Goal: Information Seeking & Learning: Learn about a topic

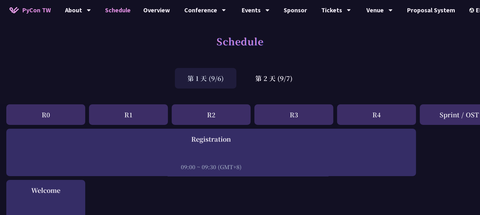
click at [126, 73] on div "第 1 天 (9/6) 第 2 天 (9/7)" at bounding box center [240, 78] width 480 height 27
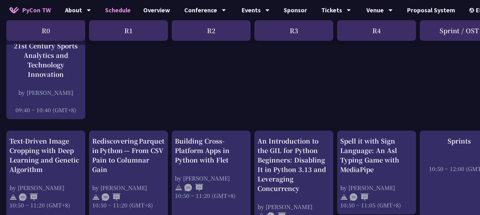
scroll to position [253, 0]
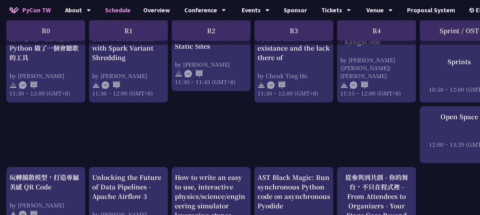
scroll to position [505, 0]
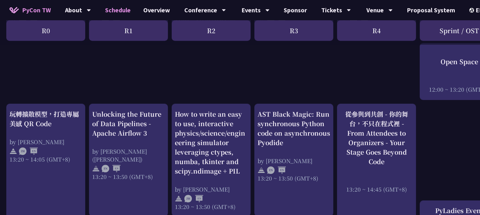
click at [253, 108] on div "An Introduction to the GIL for Python Beginners: Disabling It in Python 3.13 an…" at bounding box center [335, 151] width 670 height 1057
click at [335, 110] on div "An Introduction to the GIL for Python Beginners: Disabling It in Python 3.13 an…" at bounding box center [335, 151] width 670 height 1057
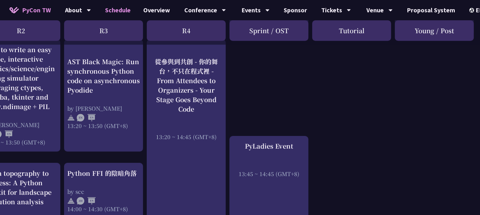
scroll to position [568, 190]
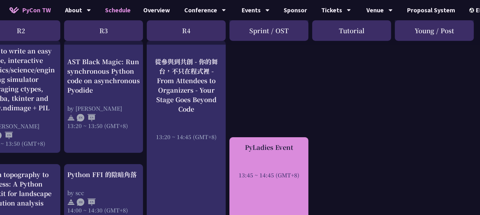
click at [283, 142] on div "PyLadies Event" at bounding box center [269, 146] width 73 height 9
click at [285, 142] on div "PyLadies Event" at bounding box center [269, 146] width 73 height 9
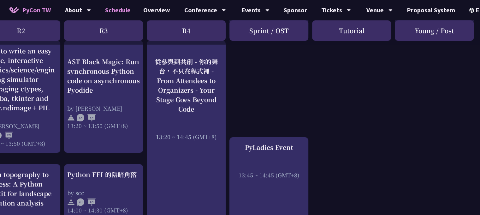
drag, startPoint x: 282, startPoint y: 139, endPoint x: 248, endPoint y: 94, distance: 56.5
click at [248, 94] on div "An Introduction to the GIL for Python Beginners: Disabling It in Python 3.13 an…" at bounding box center [145, 88] width 670 height 1057
drag, startPoint x: 263, startPoint y: 151, endPoint x: 398, endPoint y: 98, distance: 144.4
click at [398, 98] on div "An Introduction to the GIL for Python Beginners: Disabling It in Python 3.13 an…" at bounding box center [145, 88] width 670 height 1057
drag, startPoint x: 193, startPoint y: 85, endPoint x: 326, endPoint y: 100, distance: 133.1
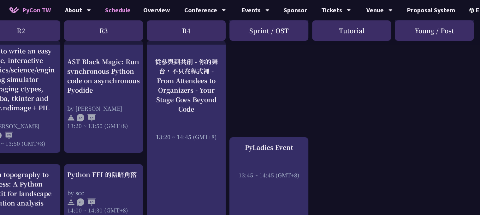
click at [328, 111] on div "An Introduction to the GIL for Python Beginners: Disabling It in Python 3.13 an…" at bounding box center [145, 88] width 670 height 1057
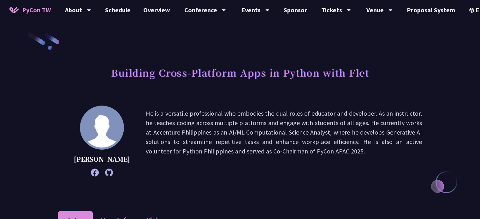
click at [169, 114] on p "He is a versatile professional who embodies the dual roles of educator and deve…" at bounding box center [284, 141] width 276 height 65
click at [163, 113] on p "He is a versatile professional who embodies the dual roles of educator and deve…" at bounding box center [284, 141] width 276 height 65
click at [159, 101] on div at bounding box center [159, 101] width 0 height 0
click at [285, 106] on div "Cyrus Mante He is a versatile professional who embodies the dual roles of educa…" at bounding box center [240, 141] width 364 height 71
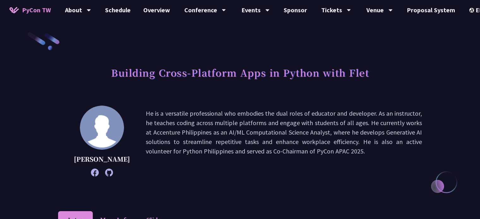
click at [162, 115] on p "He is a versatile professional who embodies the dual roles of educator and deve…" at bounding box center [284, 141] width 276 height 65
click at [158, 118] on div at bounding box center [158, 118] width 0 height 0
click at [258, 92] on div "Building Cross-Platform Apps in Python with Flet" at bounding box center [240, 79] width 364 height 33
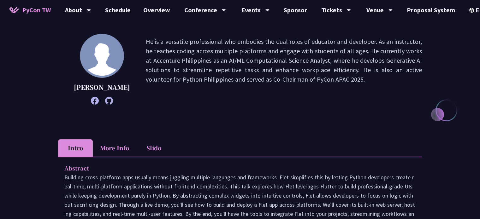
scroll to position [126, 0]
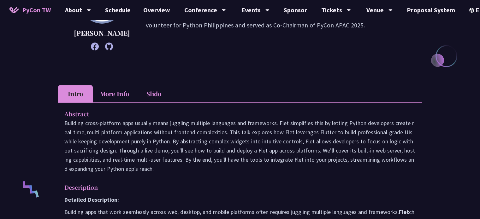
click at [116, 92] on li "More Info" at bounding box center [115, 93] width 44 height 17
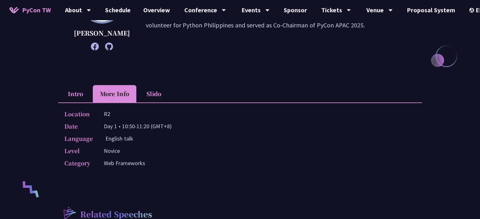
click at [69, 94] on li "Intro" at bounding box center [75, 93] width 35 height 17
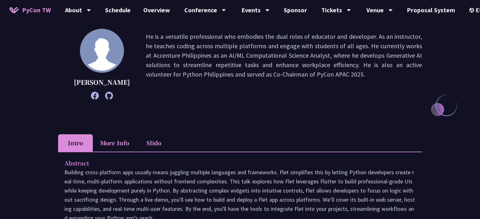
scroll to position [63, 0]
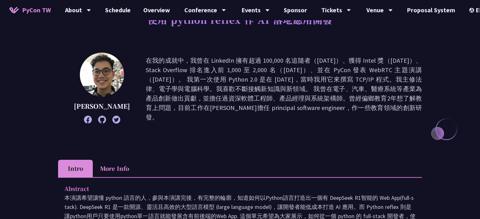
scroll to position [63, 0]
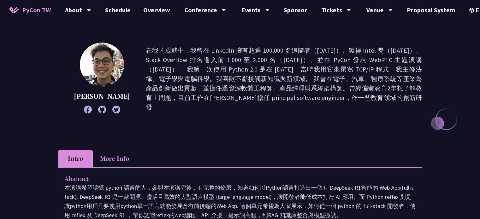
drag, startPoint x: 311, startPoint y: 98, endPoint x: 298, endPoint y: 109, distance: 17.2
click at [298, 109] on p "在我的成就中，我曾在 LinkedIn 擁有超過 100,000 名追隨者（2017 年）、獲得 Intel 獎（2018 年）、Stack Overflow…" at bounding box center [284, 79] width 276 height 66
drag, startPoint x: 342, startPoint y: 126, endPoint x: 311, endPoint y: 136, distance: 32.0
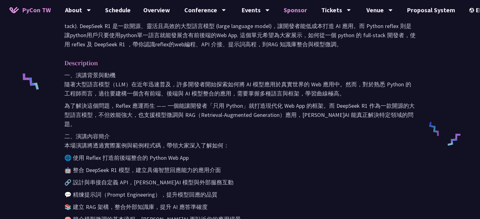
scroll to position [253, 0]
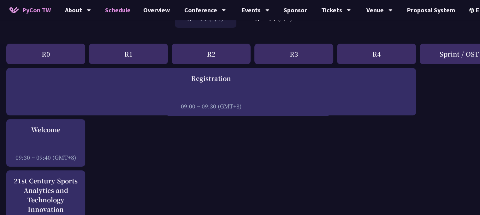
scroll to position [126, 0]
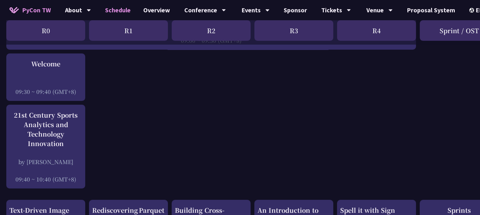
drag, startPoint x: 198, startPoint y: 140, endPoint x: 171, endPoint y: 145, distance: 26.9
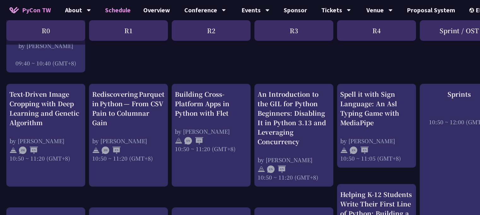
scroll to position [253, 0]
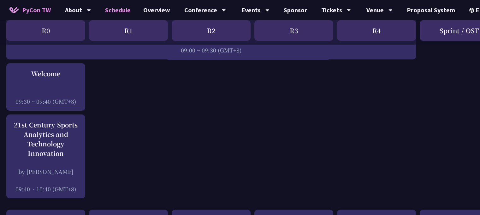
scroll to position [0, 0]
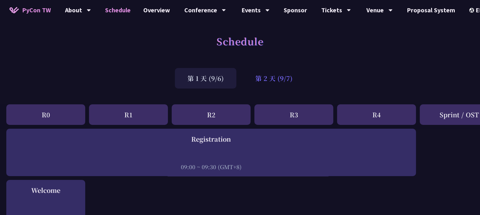
click at [268, 80] on div "第 2 天 (9/7)" at bounding box center [274, 78] width 62 height 21
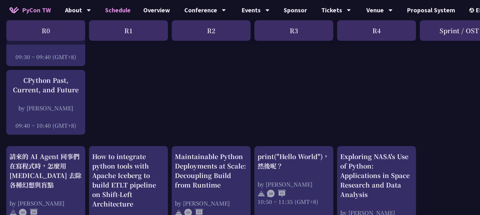
scroll to position [126, 0]
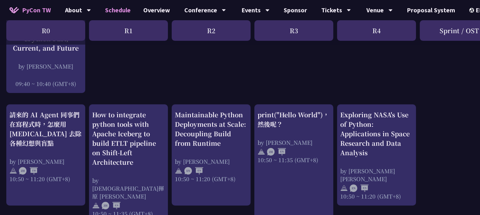
scroll to position [189, 0]
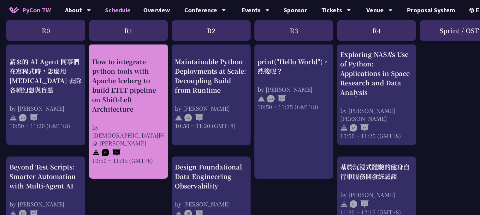
scroll to position [253, 0]
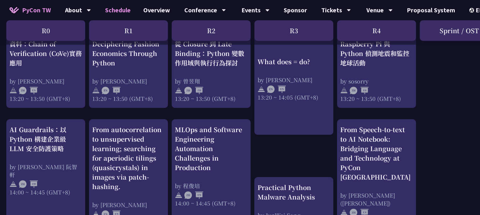
scroll to position [505, 0]
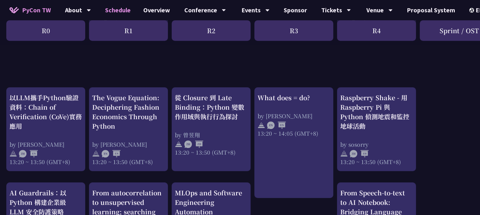
click at [169, 117] on div "print("Hello World")，然後呢？ by 高見龍 10:50 ~ 11:35 (GMT+8) What does = do? by Reuve…" at bounding box center [335, 90] width 670 height 935
click at [169, 75] on div "print("Hello World")，然後呢？ by 高見龍 10:50 ~ 11:35 (GMT+8) What does = do? by Reuve…" at bounding box center [335, 90] width 670 height 935
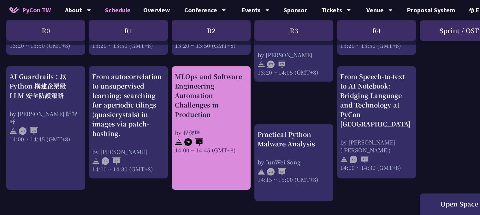
scroll to position [631, 0]
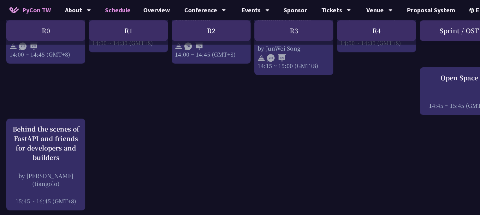
scroll to position [758, 0]
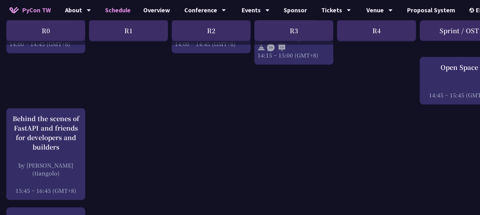
drag, startPoint x: 113, startPoint y: 137, endPoint x: 108, endPoint y: 141, distance: 6.5
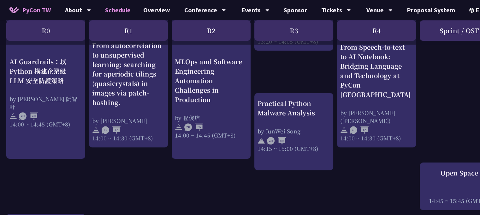
scroll to position [631, 0]
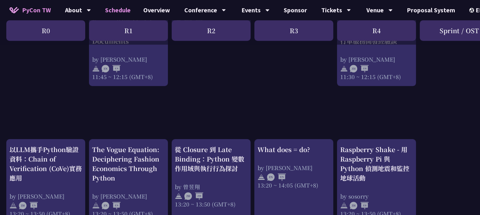
scroll to position [442, 0]
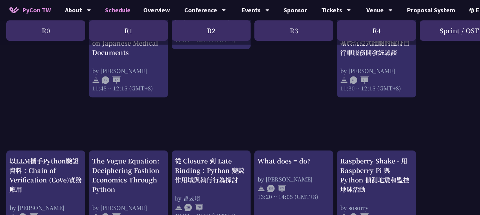
click at [169, 131] on div "print("Hello World")，然後呢？ by 高見龍 10:50 ~ 11:35 (GMT+8) What does = do? by Reuve…" at bounding box center [335, 154] width 670 height 935
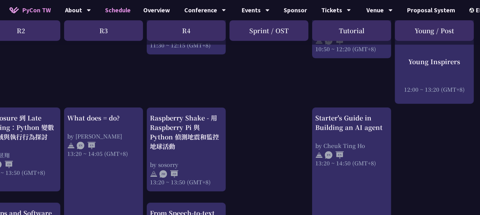
scroll to position [505, 190]
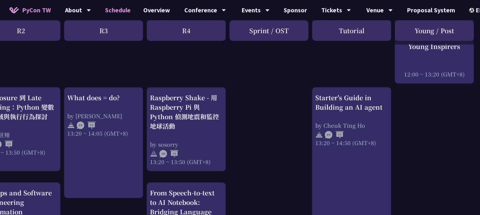
click at [394, 138] on div "print("Hello World")，然後呢？ by 高見龍 10:50 ~ 11:35 (GMT+8) What does = do? by Reuve…" at bounding box center [145, 90] width 670 height 935
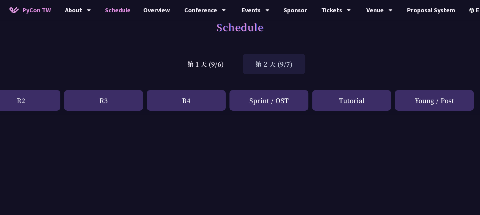
scroll to position [0, 190]
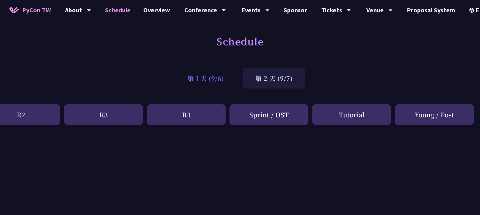
click at [208, 80] on div "第 1 天 (9/6)" at bounding box center [206, 78] width 62 height 21
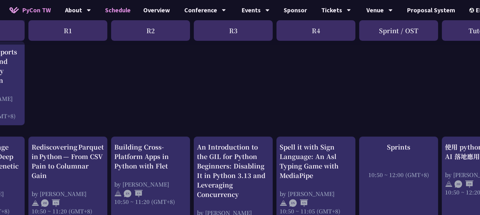
scroll to position [189, 0]
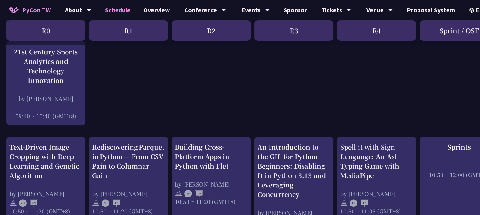
drag, startPoint x: 347, startPoint y: 133, endPoint x: 347, endPoint y: 126, distance: 7.0
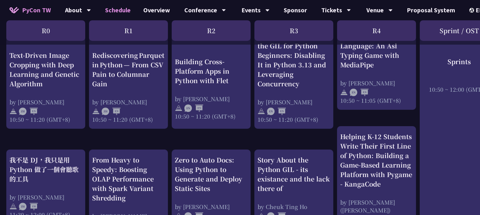
scroll to position [316, 0]
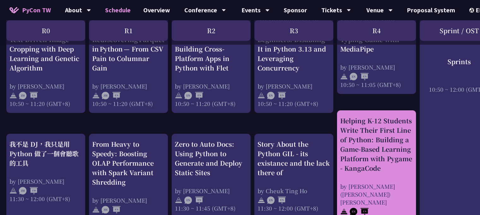
click at [355, 138] on div "Helping K-12 Students Write Their First Line of Python: Building a Game-Based L…" at bounding box center [376, 144] width 73 height 57
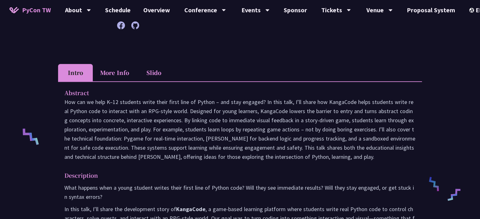
scroll to position [189, 0]
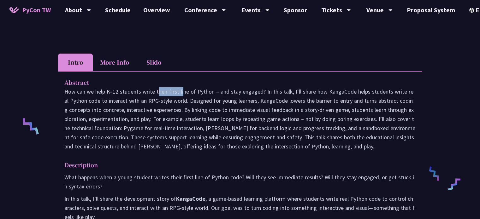
drag, startPoint x: 107, startPoint y: 81, endPoint x: 139, endPoint y: 82, distance: 31.9
click at [139, 87] on p at bounding box center [239, 119] width 351 height 64
drag, startPoint x: 226, startPoint y: 78, endPoint x: 230, endPoint y: 75, distance: 4.3
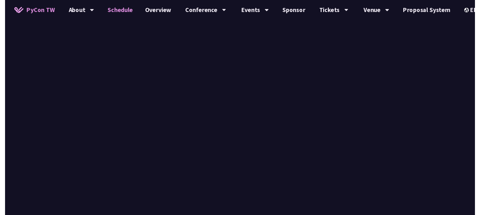
scroll to position [316, 0]
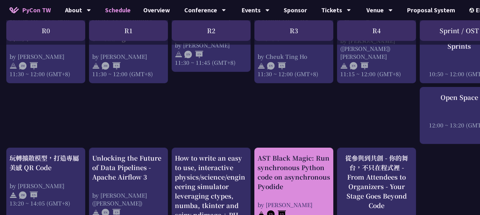
scroll to position [505, 0]
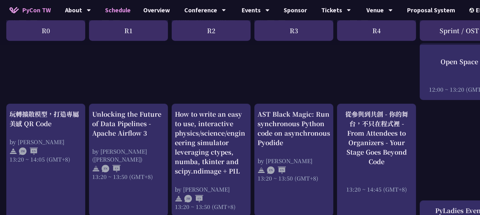
click at [254, 144] on div "An Introduction to the GIL for Python Beginners: Disabling It in Python 3.13 an…" at bounding box center [335, 151] width 670 height 1057
click at [334, 94] on div "An Introduction to the GIL for Python Beginners: Disabling It in Python 3.13 an…" at bounding box center [335, 151] width 670 height 1057
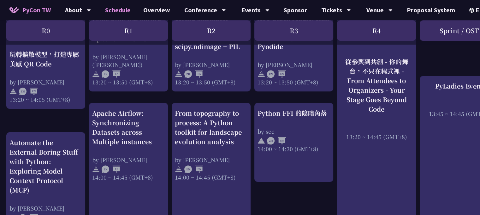
scroll to position [631, 0]
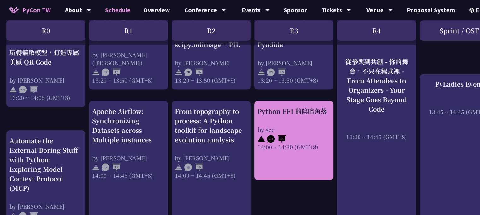
click at [323, 106] on div "Python FFI 的陰暗角落" at bounding box center [294, 110] width 73 height 9
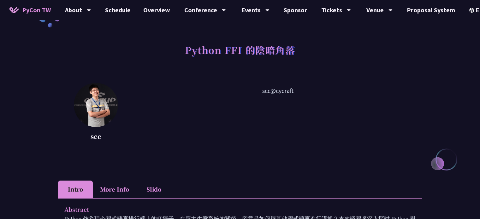
scroll to position [126, 0]
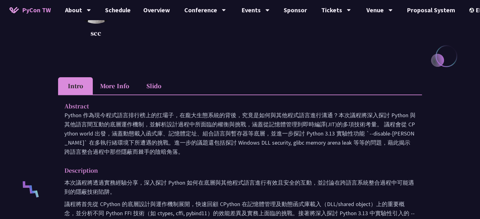
drag, startPoint x: 294, startPoint y: 155, endPoint x: 283, endPoint y: 162, distance: 13.0
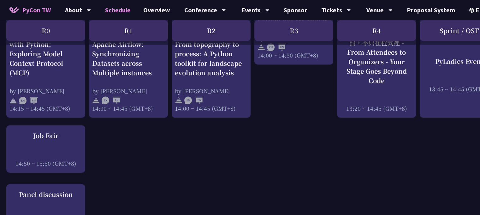
scroll to position [758, 0]
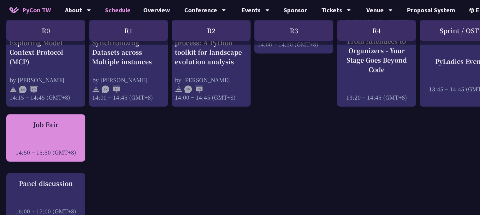
click at [65, 126] on div "Job Fair 14:50 ~ 15:50 (GMT+8)" at bounding box center [45, 138] width 73 height 36
click at [44, 120] on div "Job Fair" at bounding box center [45, 124] width 73 height 9
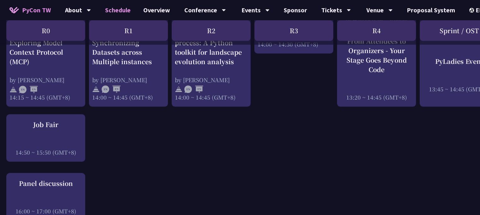
scroll to position [821, 0]
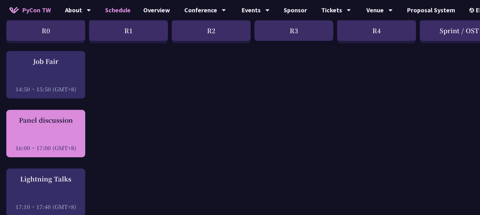
click at [64, 115] on div "Panel discussion" at bounding box center [45, 119] width 73 height 9
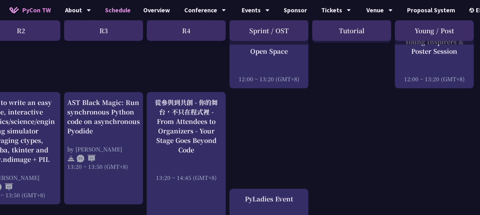
scroll to position [568, 190]
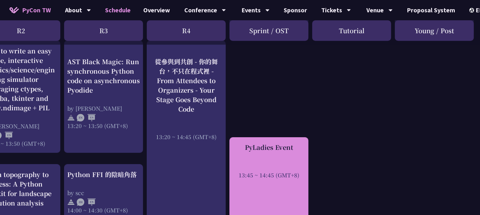
click at [270, 142] on div "PyLadies Event" at bounding box center [269, 146] width 73 height 9
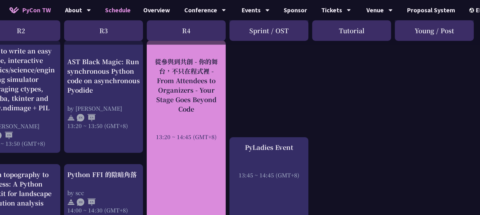
click at [203, 95] on div "從參與到共創 - 你的舞台，不只在程式裡 - From Attendees to Organizers - Your Stage Goes Beyond Co…" at bounding box center [186, 85] width 73 height 57
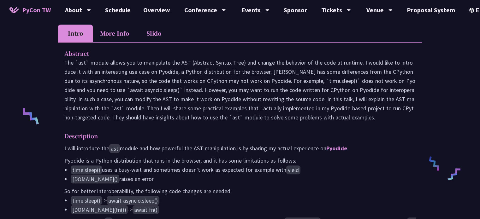
scroll to position [189, 0]
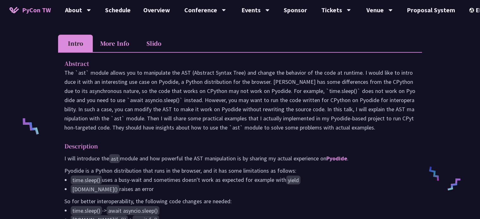
drag, startPoint x: 283, startPoint y: 74, endPoint x: 278, endPoint y: 74, distance: 5.1
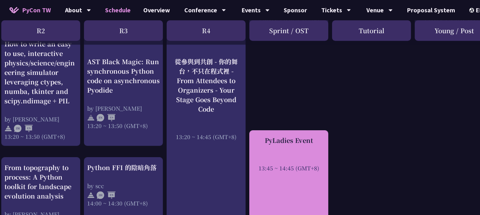
scroll to position [631, 170]
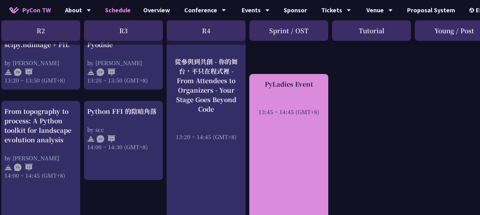
click at [301, 79] on div "PyLadies Event" at bounding box center [289, 83] width 73 height 9
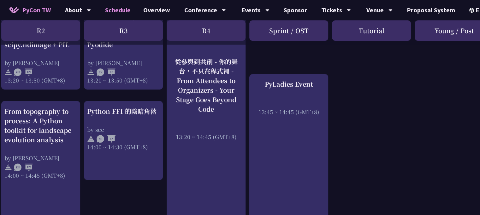
drag, startPoint x: 301, startPoint y: 77, endPoint x: 260, endPoint y: 61, distance: 44.0
click at [261, 61] on div "An Introduction to the GIL for Python Beginners: Disabling It in Python 3.13 an…" at bounding box center [165, 25] width 670 height 1057
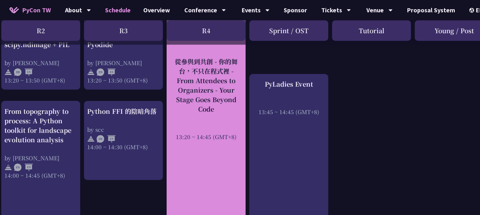
drag, startPoint x: 127, startPoint y: 101, endPoint x: 226, endPoint y: 74, distance: 102.7
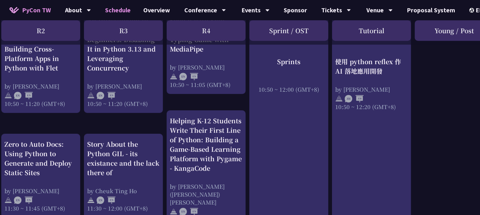
scroll to position [189, 170]
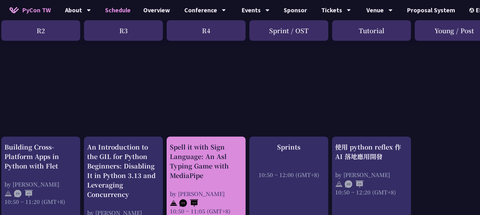
click at [208, 147] on div "Spell it with Sign Language: An Asl Typing Game with MediaPipe" at bounding box center [206, 161] width 73 height 38
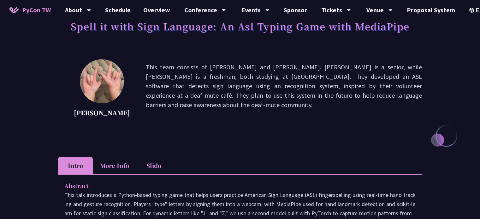
scroll to position [63, 0]
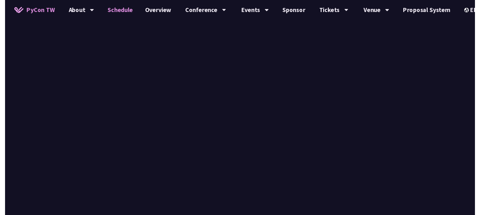
scroll to position [189, 0]
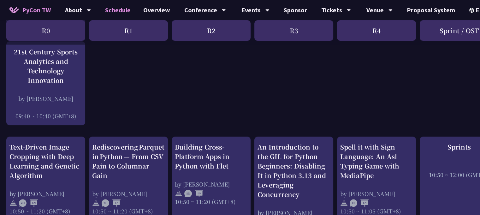
drag, startPoint x: 267, startPoint y: 159, endPoint x: 273, endPoint y: 165, distance: 8.7
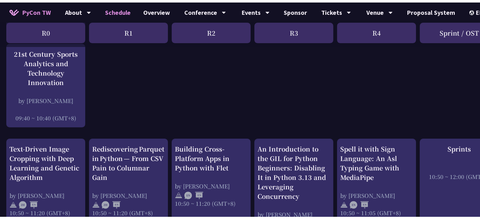
scroll to position [63, 0]
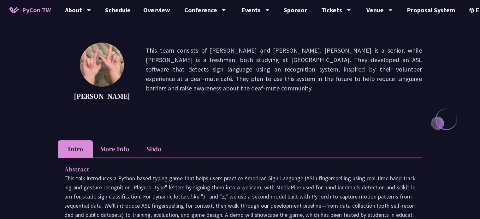
drag, startPoint x: 267, startPoint y: 139, endPoint x: 265, endPoint y: 137, distance: 3.4
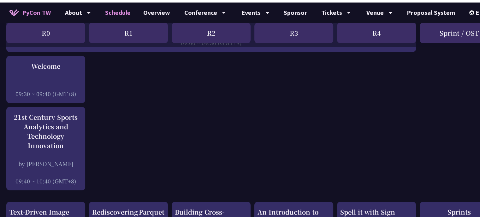
scroll to position [63, 0]
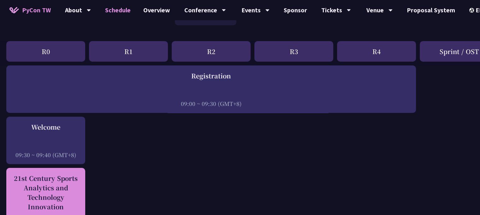
click at [44, 193] on div "21st Century Sports Analytics and Technology Innovation" at bounding box center [45, 192] width 73 height 38
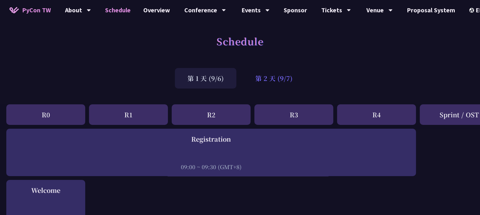
click at [259, 78] on div "第 2 天 (9/7)" at bounding box center [274, 78] width 62 height 21
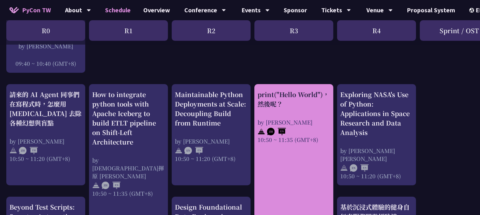
scroll to position [189, 0]
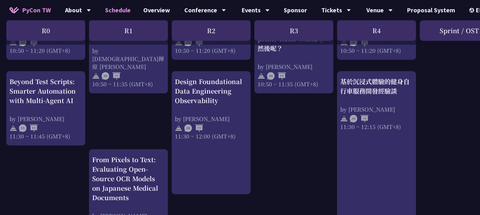
scroll to position [316, 0]
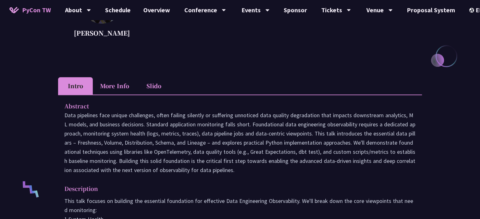
scroll to position [63, 0]
